Goal: Task Accomplishment & Management: Manage account settings

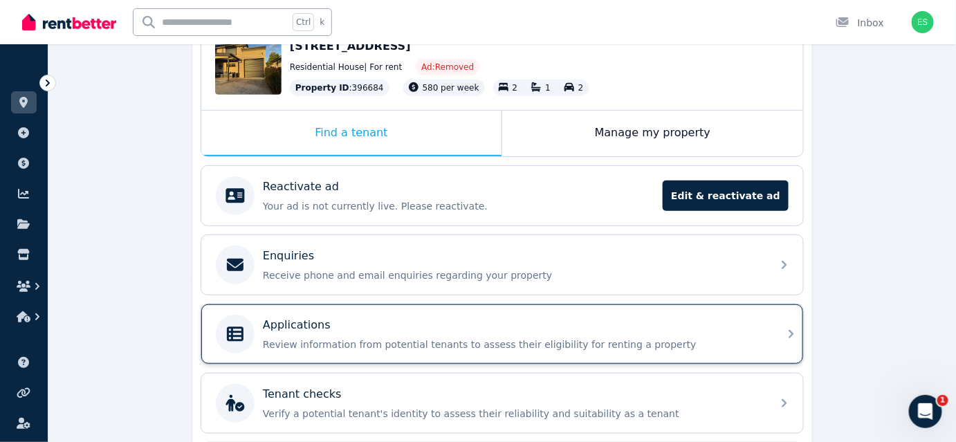
scroll to position [251, 0]
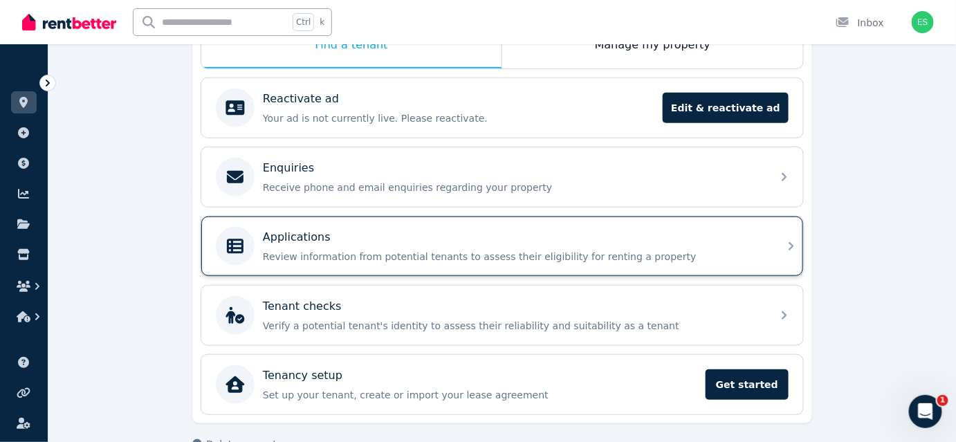
click at [323, 253] on p "Review information from potential tenants to assess their eligibility for renti…" at bounding box center [513, 257] width 501 height 14
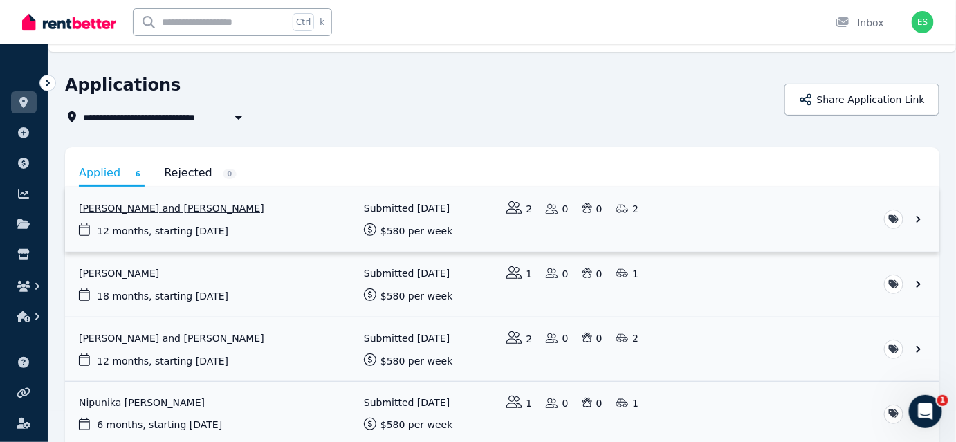
scroll to position [125, 0]
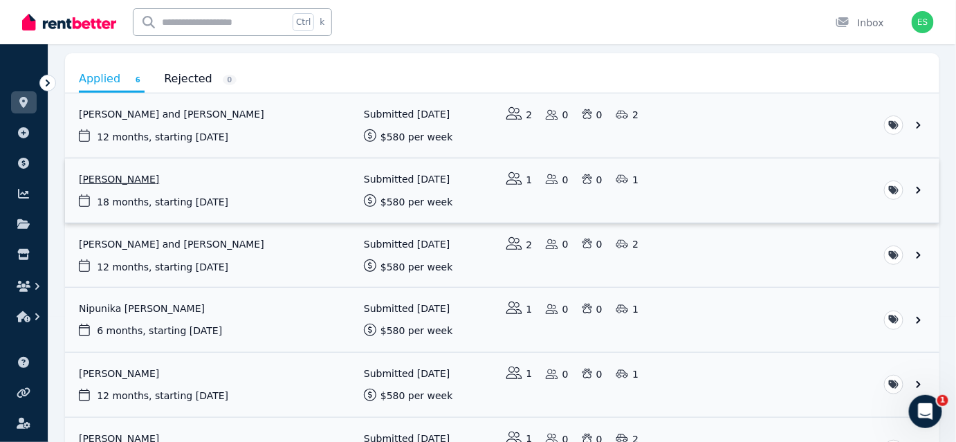
click at [147, 188] on link "View application: Ian Lewis" at bounding box center [502, 190] width 875 height 64
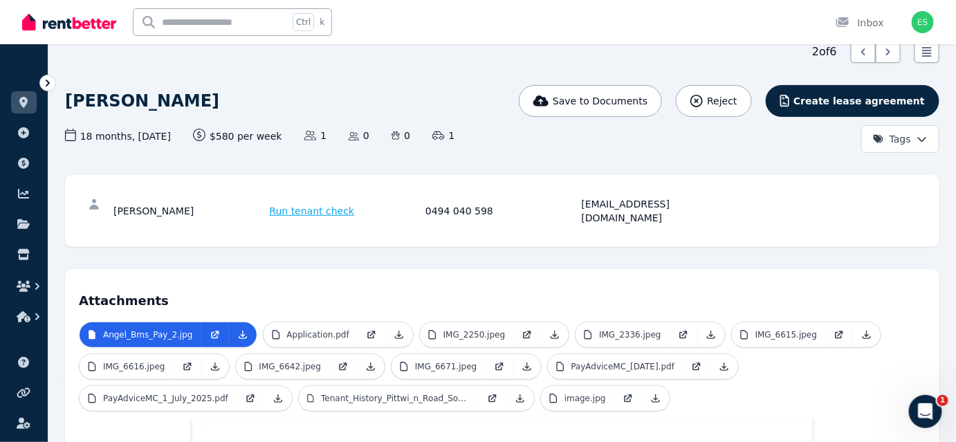
scroll to position [61, 0]
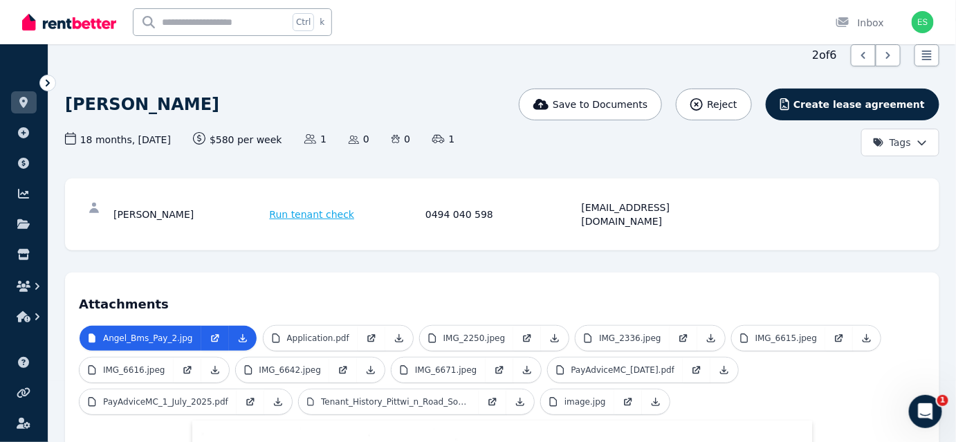
click at [126, 212] on div "[PERSON_NAME]" at bounding box center [189, 215] width 152 height 28
click at [99, 208] on icon at bounding box center [94, 208] width 14 height 14
click at [88, 208] on icon at bounding box center [94, 208] width 14 height 14
click at [592, 210] on div "[EMAIL_ADDRESS][DOMAIN_NAME]" at bounding box center [658, 215] width 152 height 28
drag, startPoint x: 583, startPoint y: 206, endPoint x: 703, endPoint y: 203, distance: 120.4
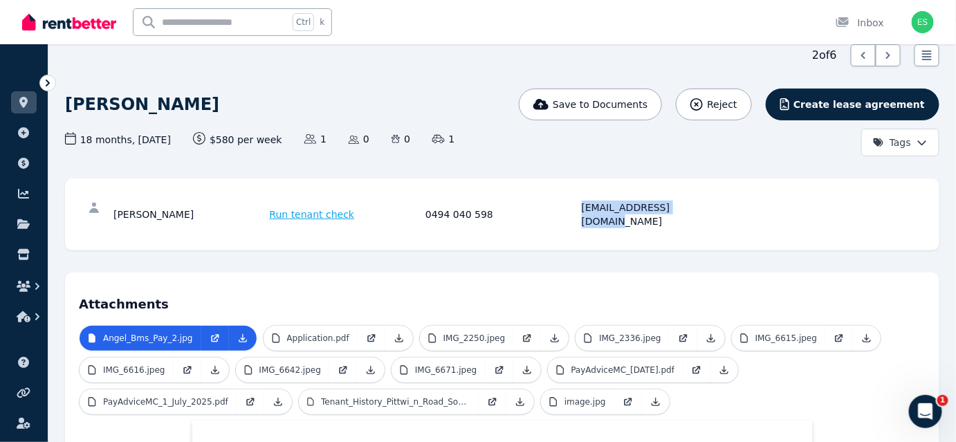
click at [703, 203] on div "[EMAIL_ADDRESS][DOMAIN_NAME]" at bounding box center [658, 215] width 152 height 28
copy div "[EMAIL_ADDRESS][DOMAIN_NAME]"
click at [44, 84] on icon at bounding box center [48, 83] width 14 height 14
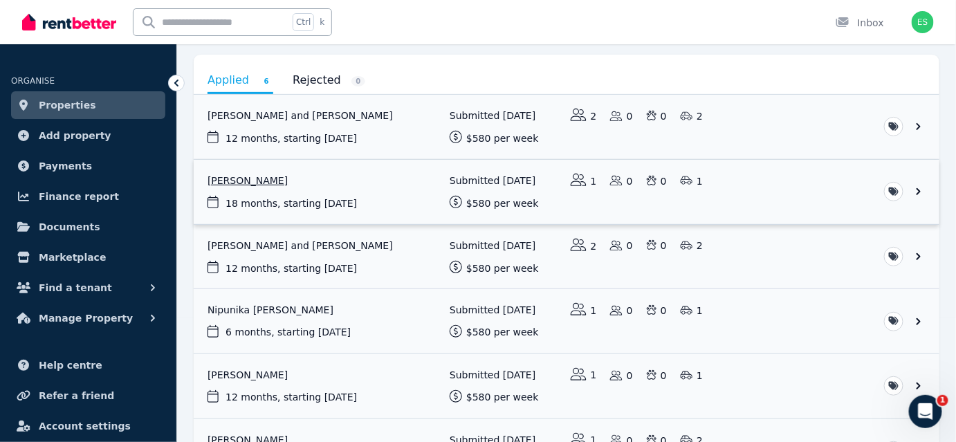
scroll to position [125, 0]
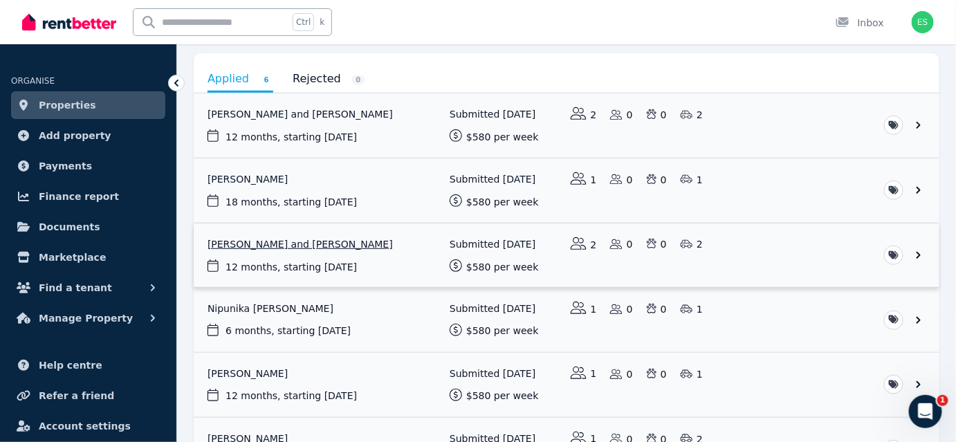
click at [278, 243] on link "View application: Filippo Teta and Matteo Fantinato" at bounding box center [567, 255] width 746 height 64
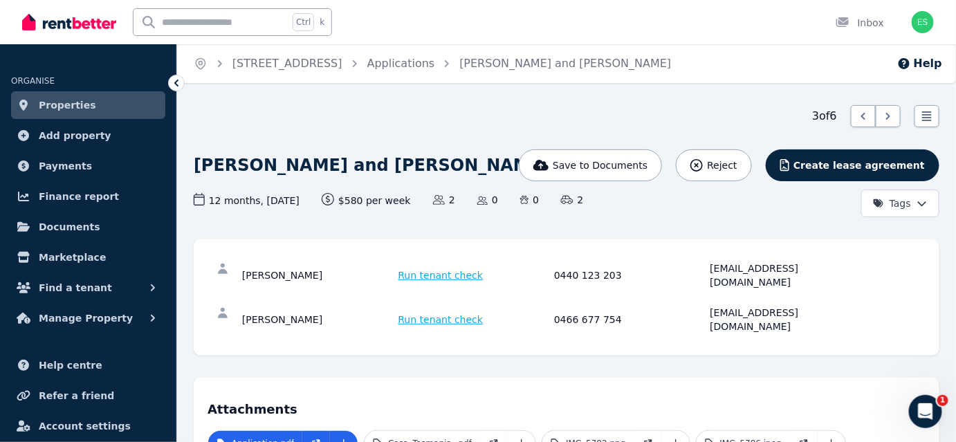
click at [715, 273] on div "[EMAIL_ADDRESS][DOMAIN_NAME]" at bounding box center [787, 276] width 152 height 28
drag, startPoint x: 710, startPoint y: 268, endPoint x: 821, endPoint y: 264, distance: 110.8
click at [821, 264] on div "[EMAIL_ADDRESS][DOMAIN_NAME]" at bounding box center [787, 276] width 152 height 28
copy div "[EMAIL_ADDRESS][DOMAIN_NAME]"
click at [726, 306] on div "[PERSON_NAME] Run tenant check 0466 677 754 [EMAIL_ADDRESS][DOMAIN_NAME]" at bounding box center [567, 320] width 718 height 44
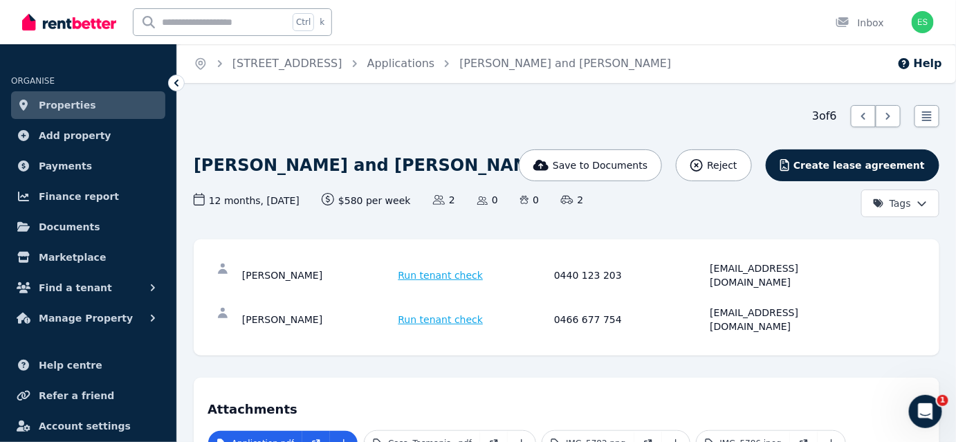
click at [716, 306] on div "[EMAIL_ADDRESS][DOMAIN_NAME]" at bounding box center [787, 320] width 152 height 28
drag, startPoint x: 710, startPoint y: 300, endPoint x: 843, endPoint y: 293, distance: 133.8
click at [843, 306] on div "[EMAIL_ADDRESS][DOMAIN_NAME]" at bounding box center [787, 320] width 152 height 28
copy div "[EMAIL_ADDRESS][DOMAIN_NAME]"
click at [176, 86] on icon at bounding box center [177, 83] width 14 height 14
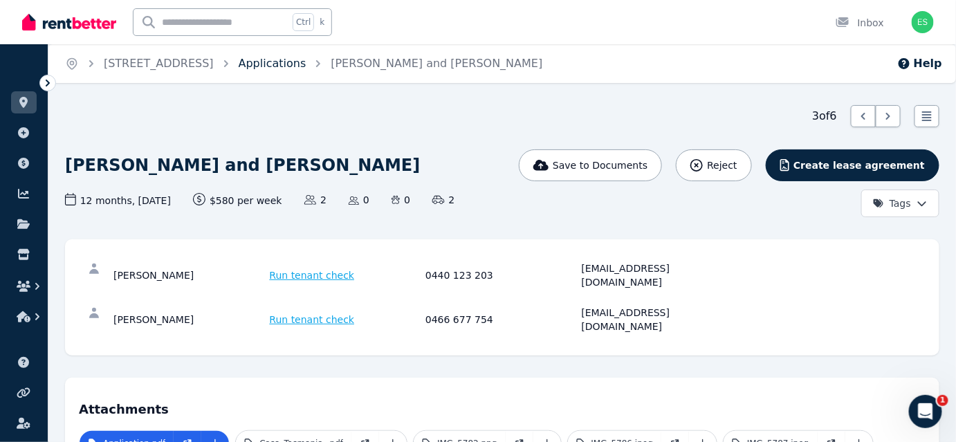
click at [304, 66] on link "Applications" at bounding box center [273, 63] width 68 height 13
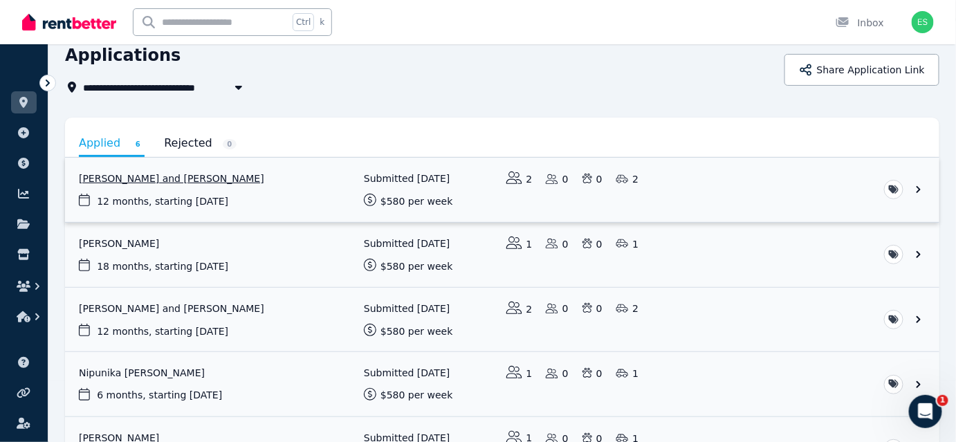
scroll to position [62, 0]
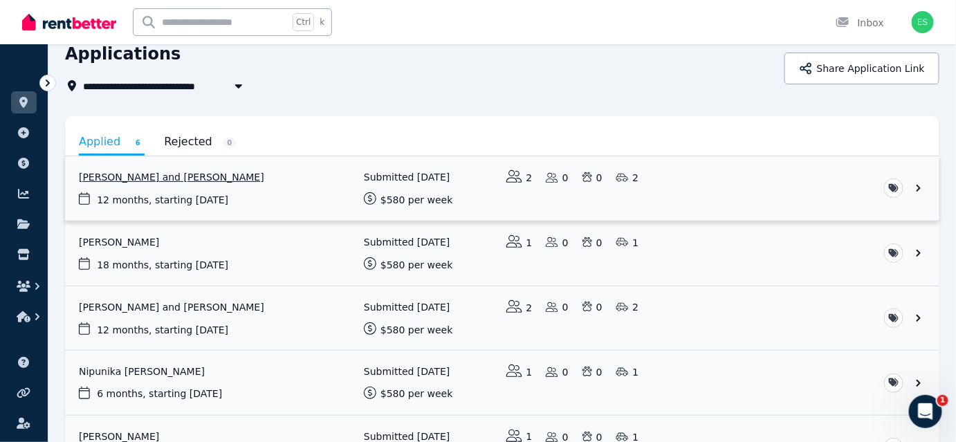
click at [917, 183] on link "View application: Junita Wopereis and Jonty Griffiths" at bounding box center [502, 188] width 875 height 64
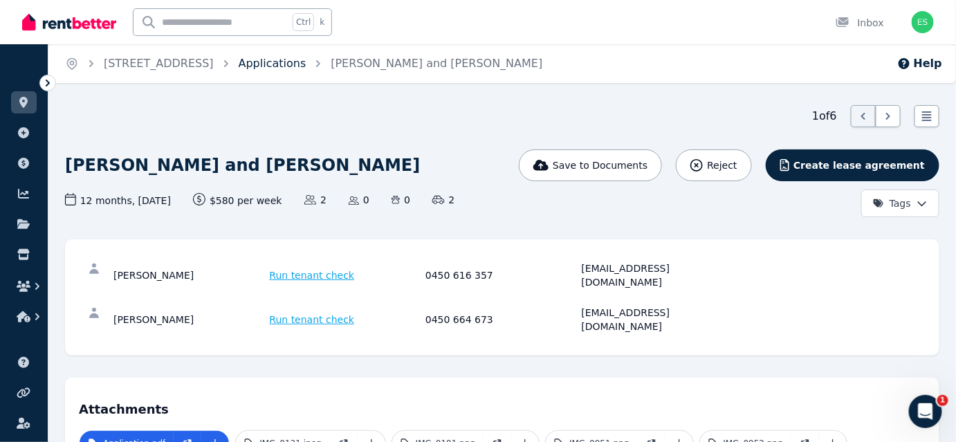
click at [307, 60] on link "Applications" at bounding box center [273, 63] width 68 height 13
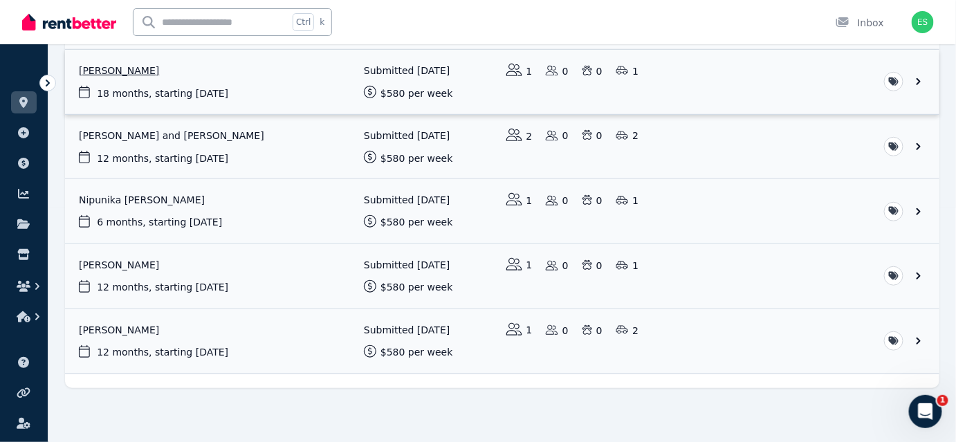
scroll to position [235, 0]
click at [917, 335] on link "View application: Benjamin Pomare" at bounding box center [502, 341] width 875 height 64
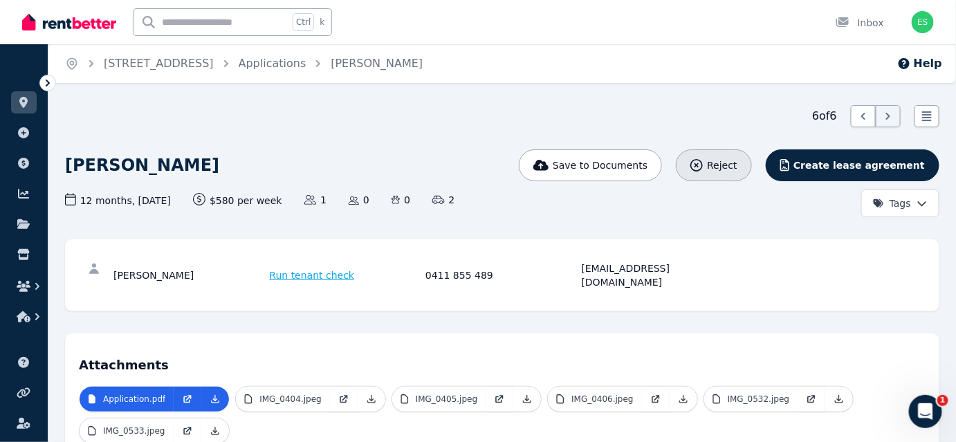
click at [703, 168] on icon "button" at bounding box center [697, 165] width 12 height 12
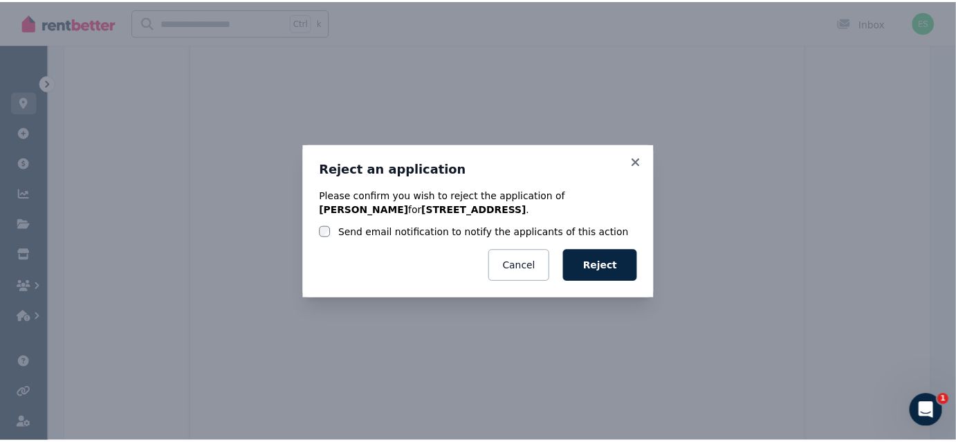
scroll to position [435, 0]
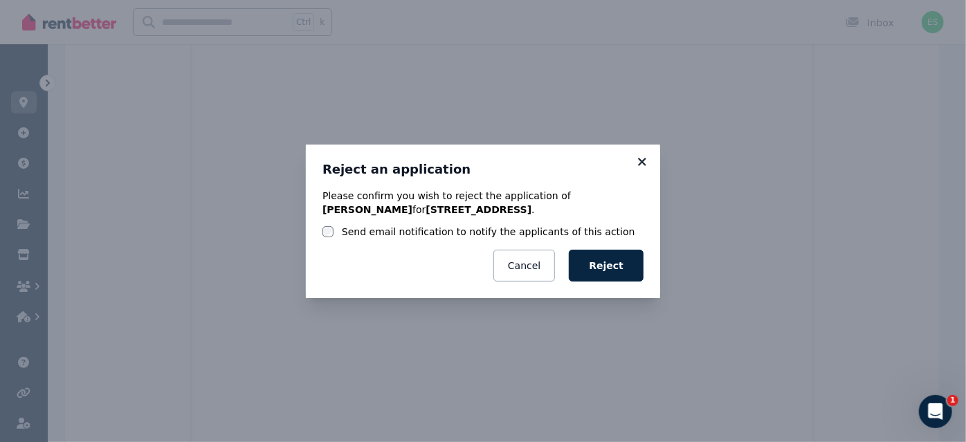
click at [640, 163] on icon at bounding box center [642, 162] width 8 height 8
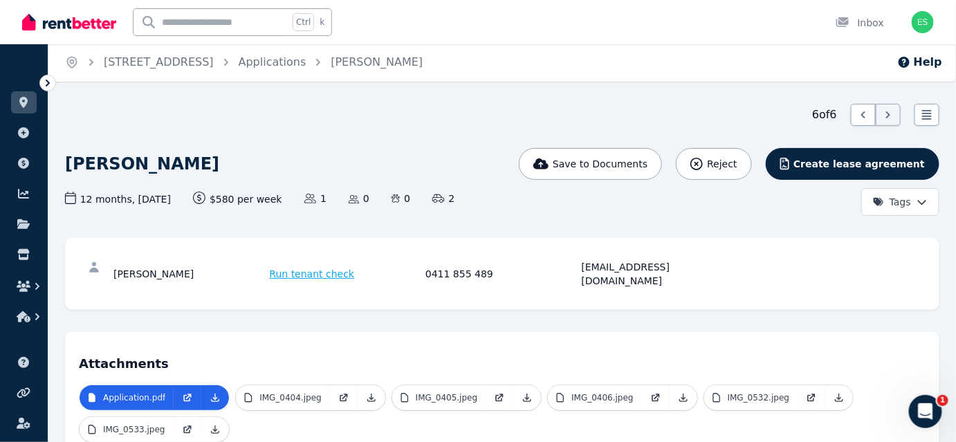
scroll to position [0, 0]
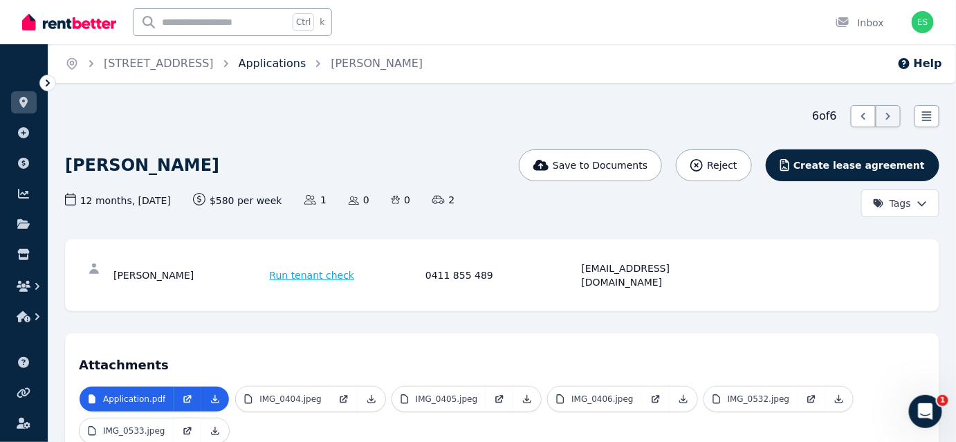
click at [307, 66] on link "Applications" at bounding box center [273, 63] width 68 height 13
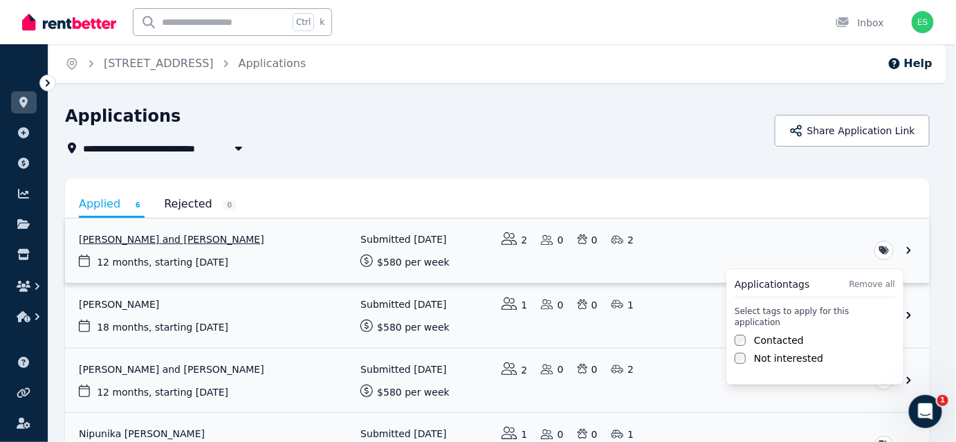
click at [888, 250] on html "**********" at bounding box center [478, 221] width 956 height 442
click at [810, 197] on html "**********" at bounding box center [483, 221] width 966 height 442
